Goal: Task Accomplishment & Management: Complete application form

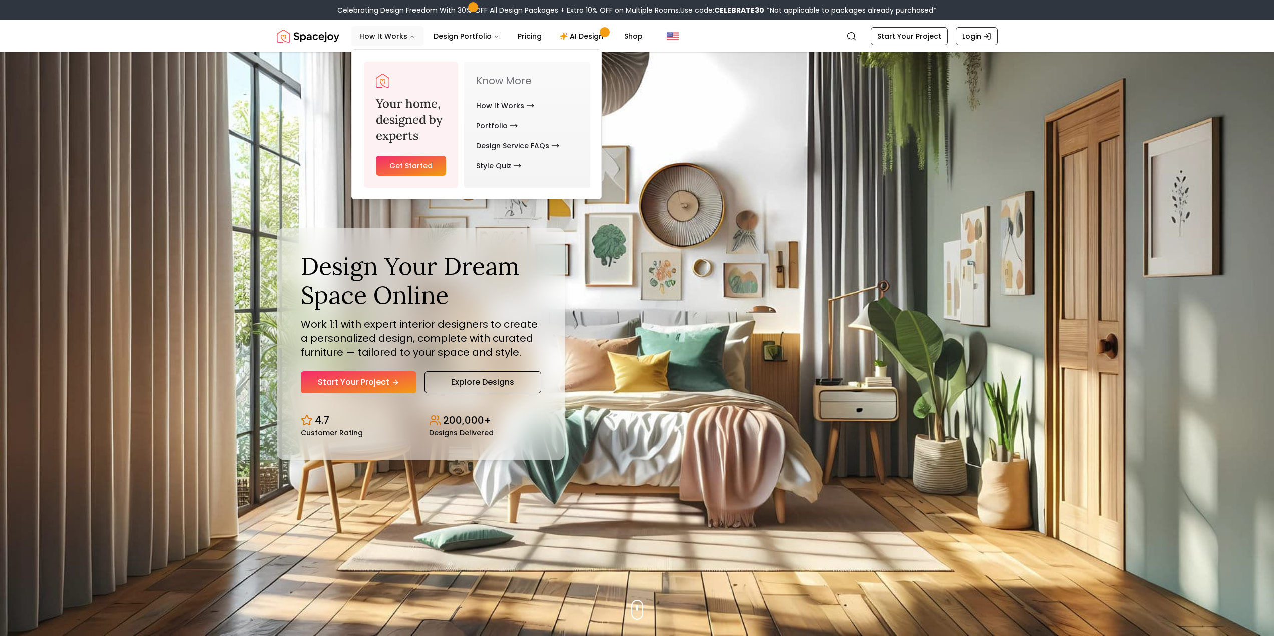
click at [379, 34] on button "How It Works" at bounding box center [387, 36] width 72 height 20
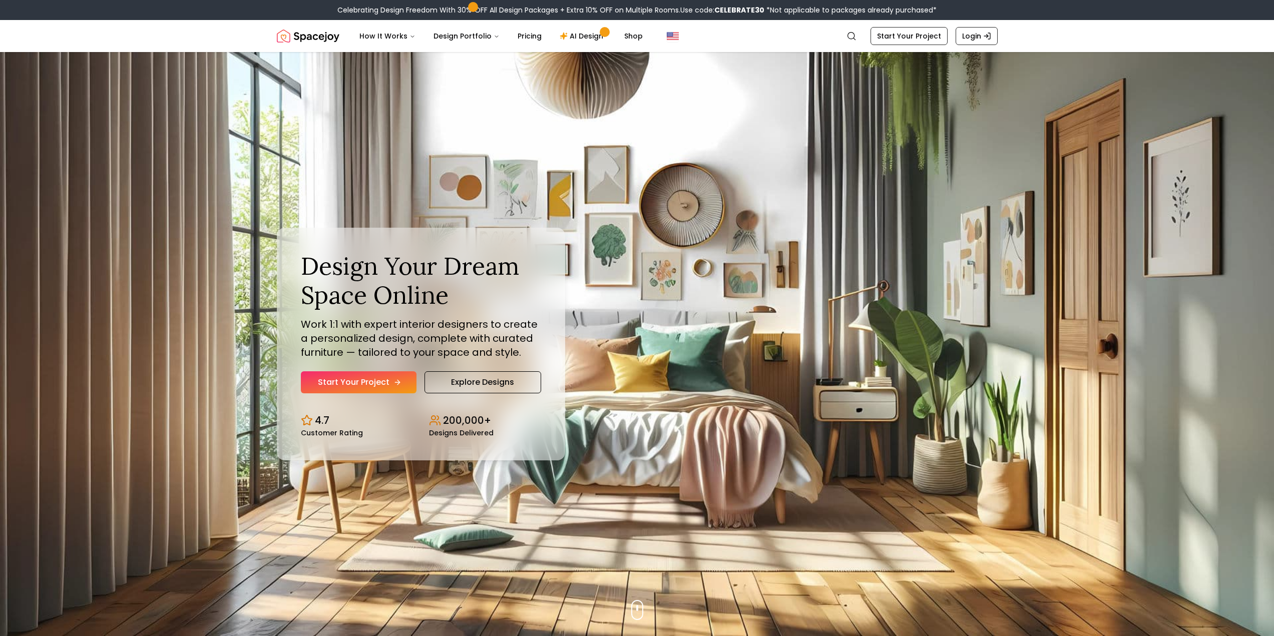
click at [382, 387] on link "Start Your Project" at bounding box center [359, 382] width 116 height 22
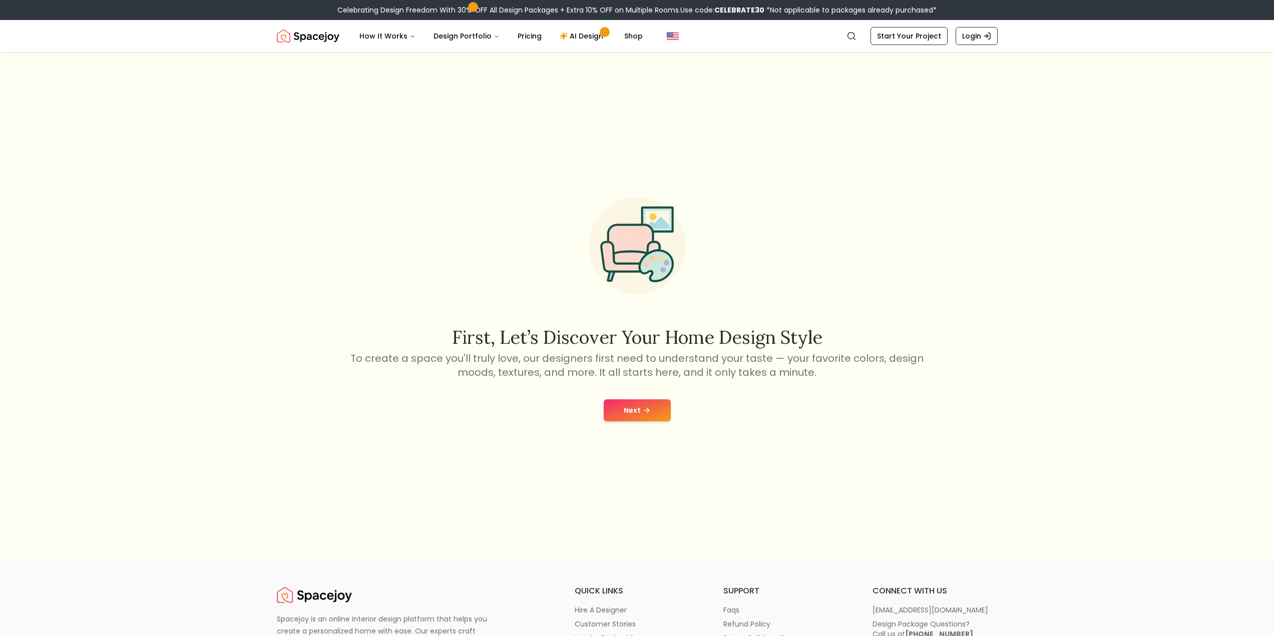
click at [633, 408] on button "Next" at bounding box center [637, 410] width 67 height 22
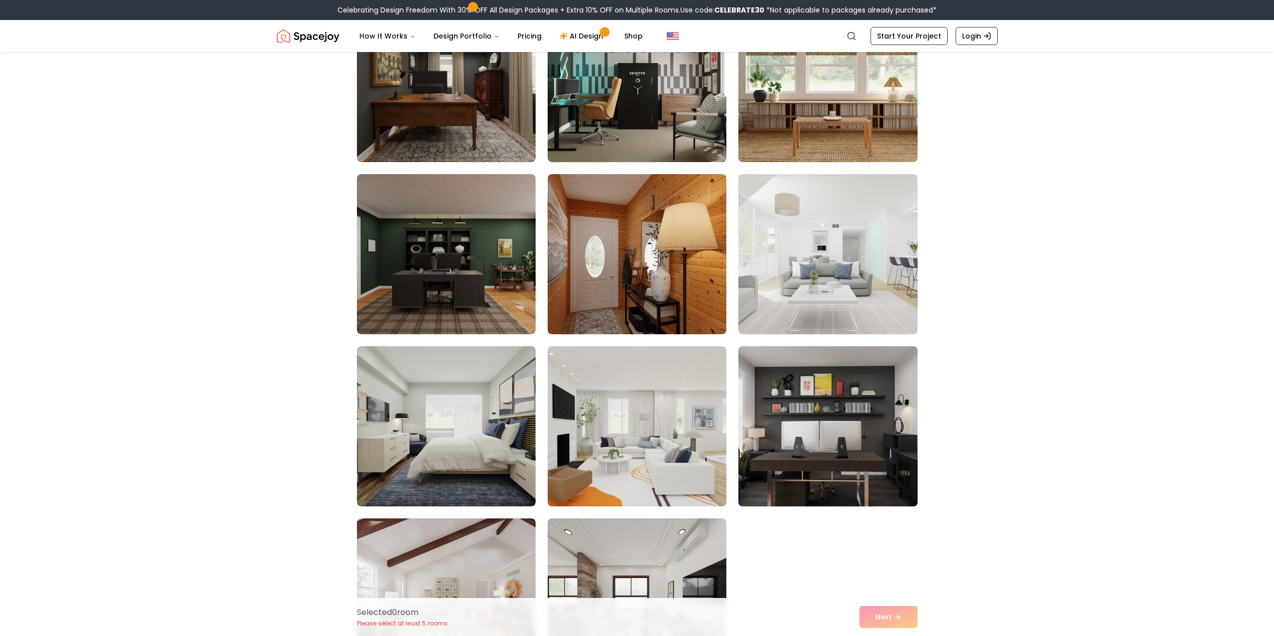
scroll to position [751, 0]
